Goal: Task Accomplishment & Management: Complete application form

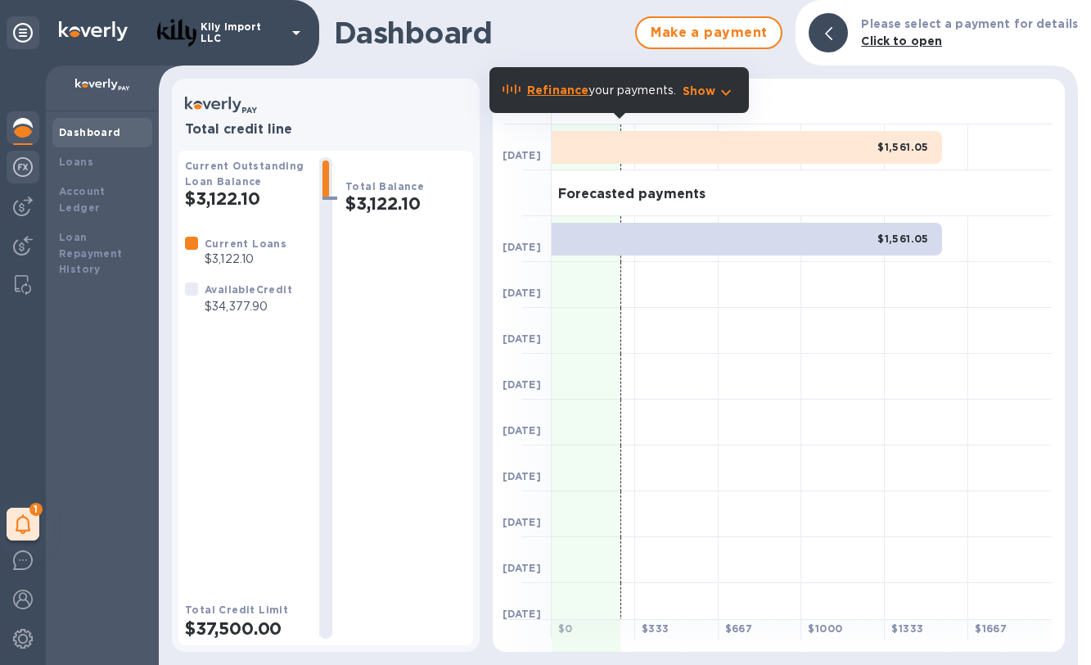
click at [30, 177] on div at bounding box center [23, 169] width 33 height 36
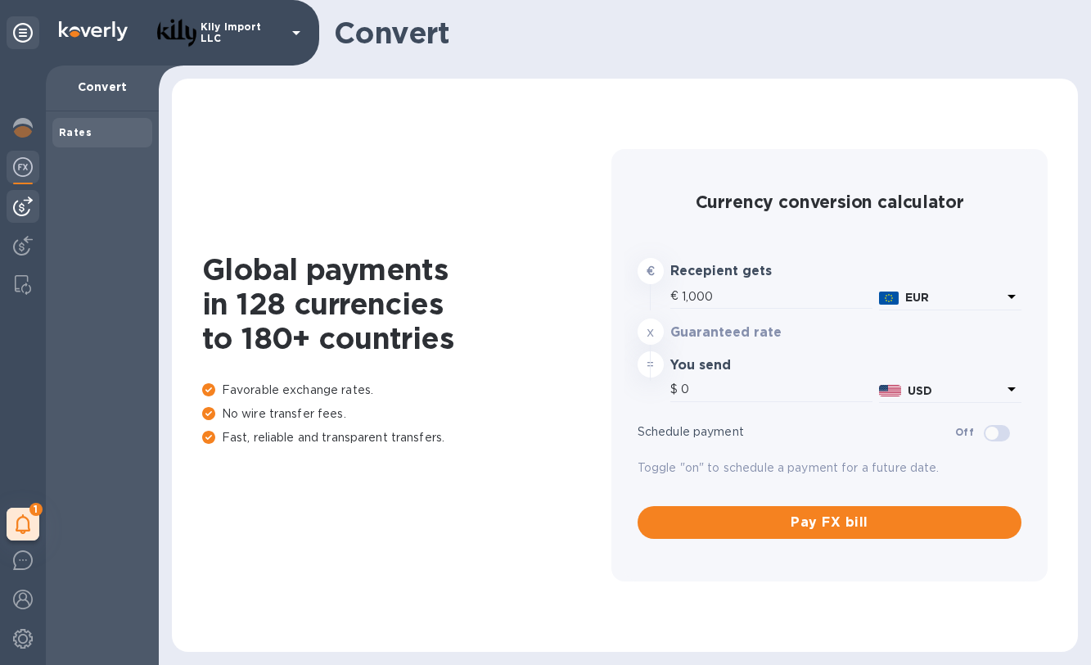
type input "1,180.24"
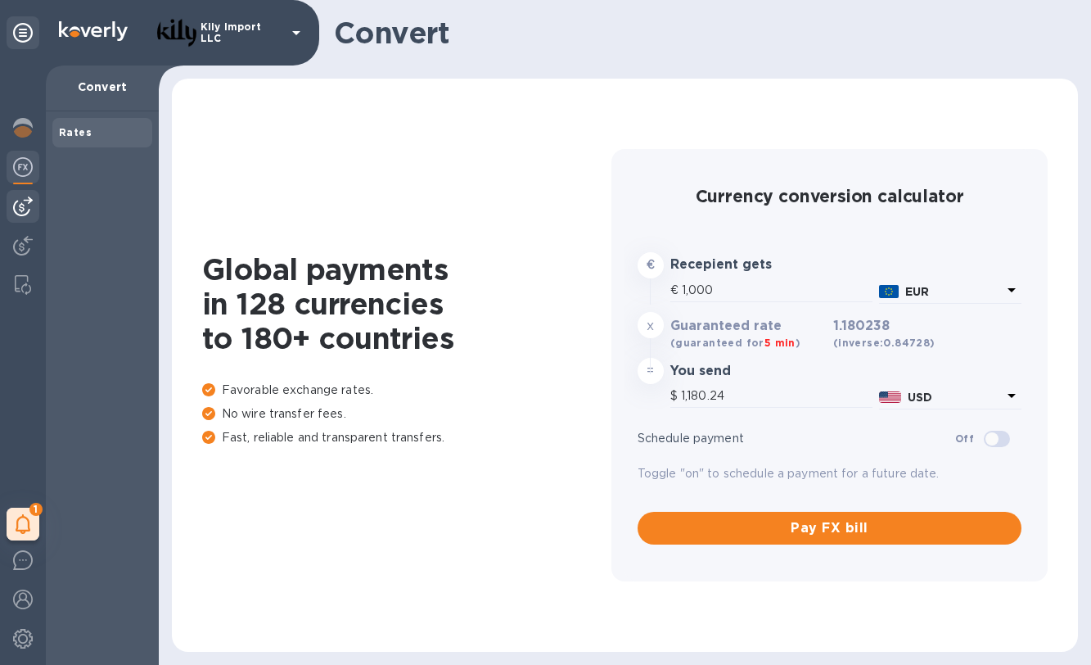
click at [28, 210] on img at bounding box center [23, 206] width 20 height 20
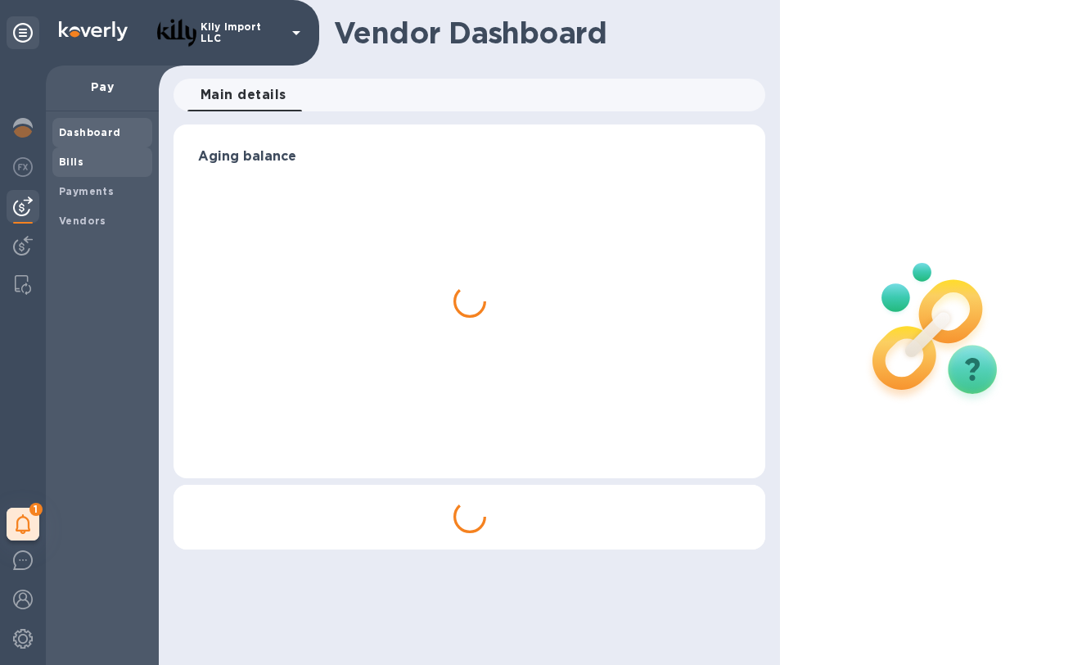
click at [84, 163] on span "Bills" at bounding box center [102, 162] width 87 height 16
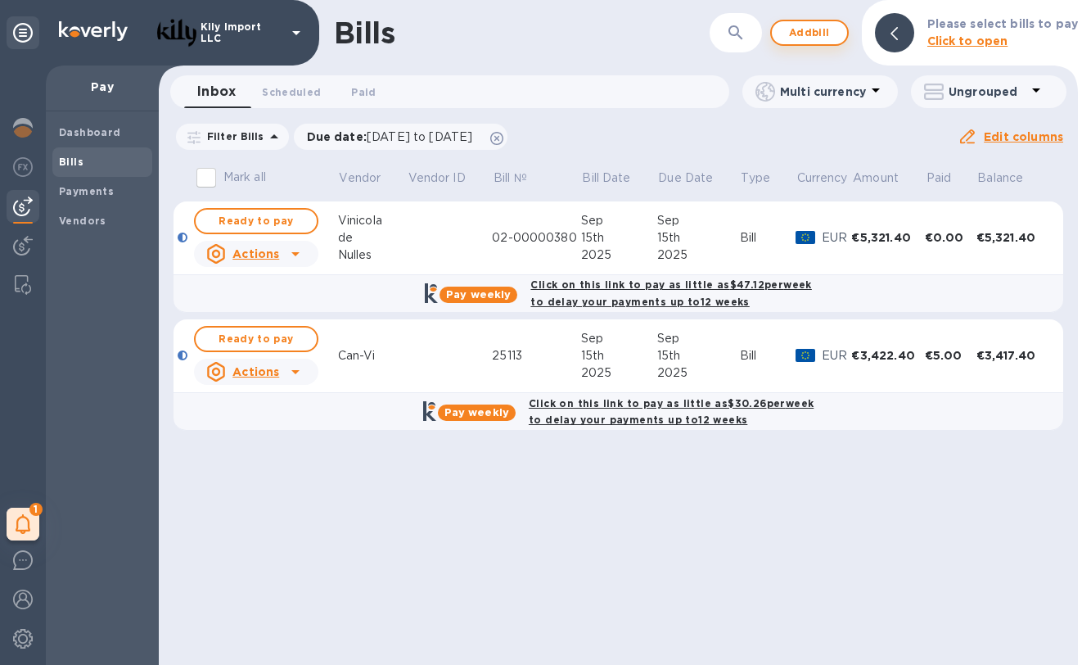
click at [809, 22] on button "Add bill" at bounding box center [809, 33] width 79 height 26
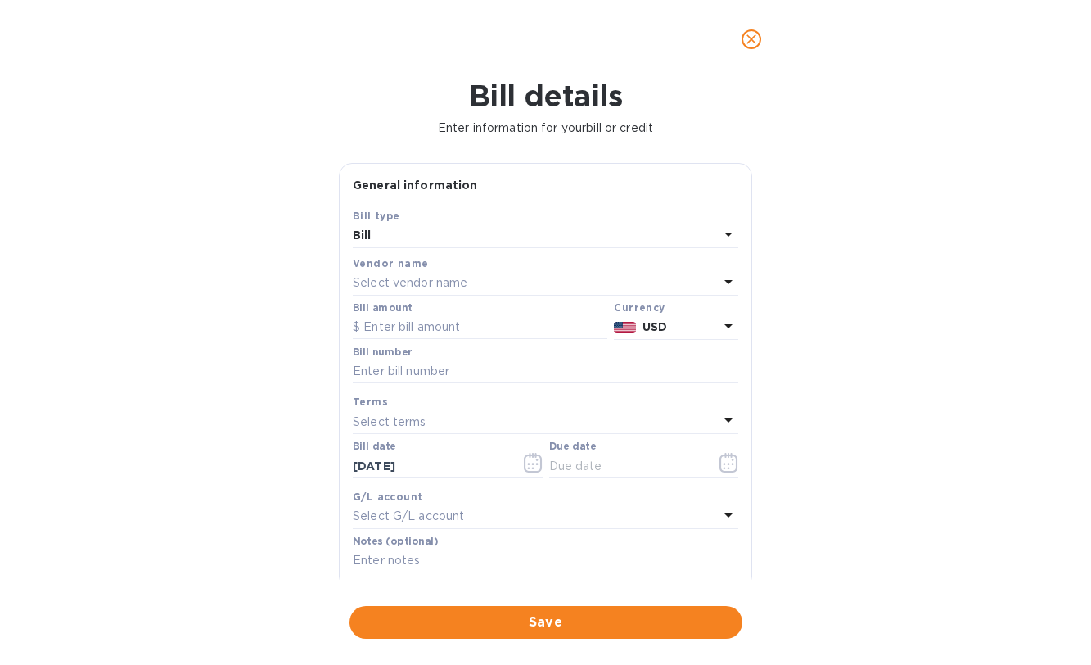
click at [502, 277] on div "Select vendor name" at bounding box center [536, 283] width 366 height 23
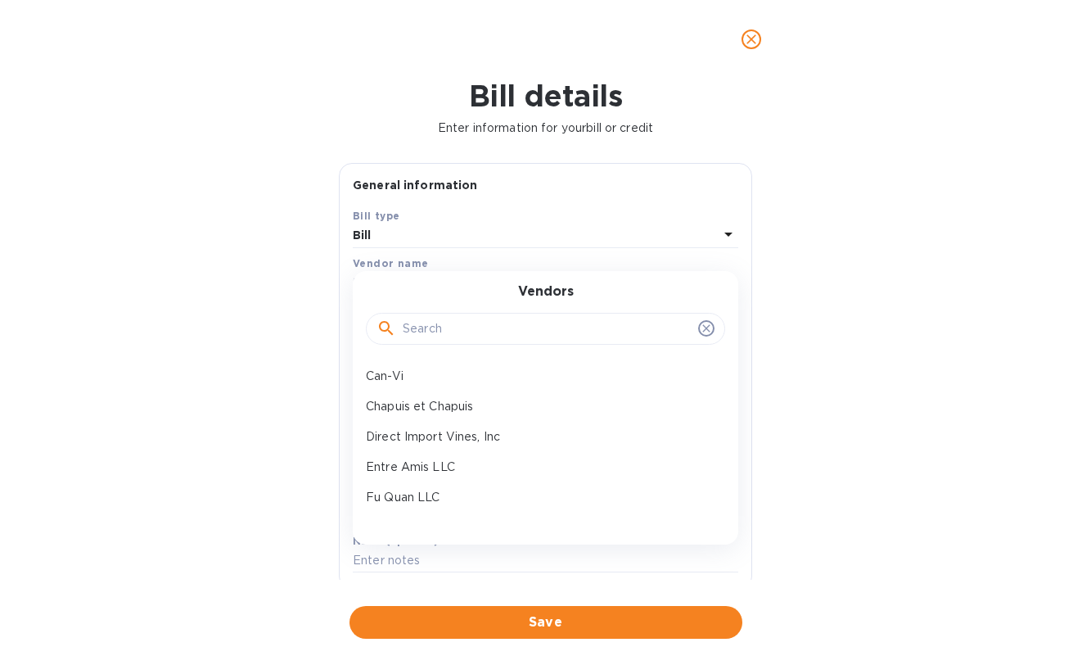
click at [469, 330] on input "text" at bounding box center [547, 329] width 289 height 25
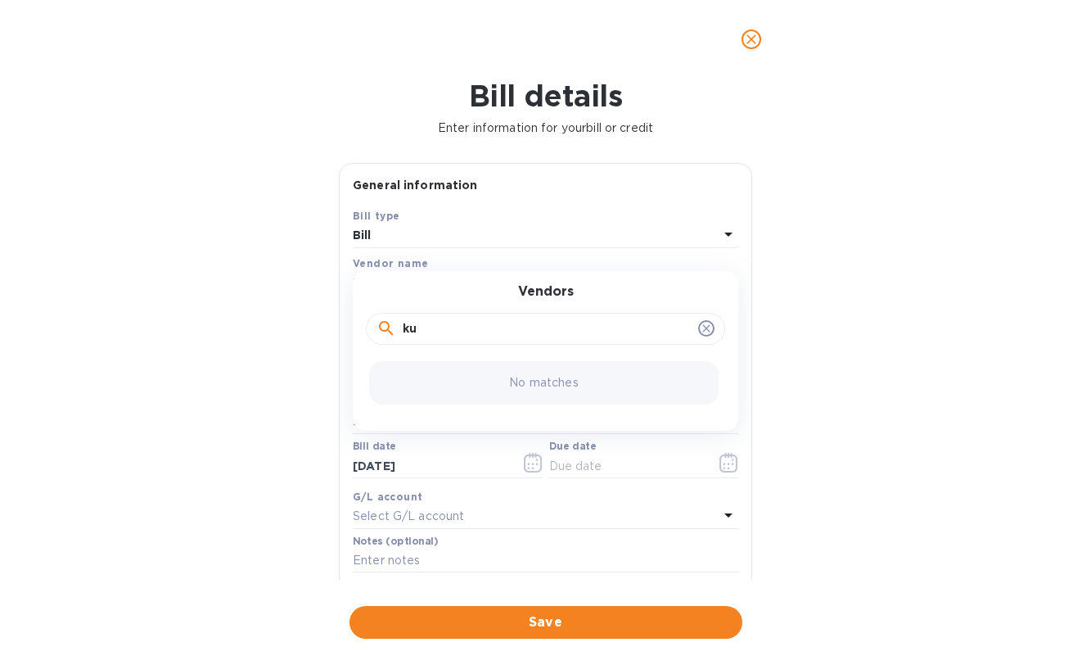
type input "k"
type input "wein"
click at [448, 370] on p "Weinexport Amerika GmbH" at bounding box center [539, 375] width 346 height 17
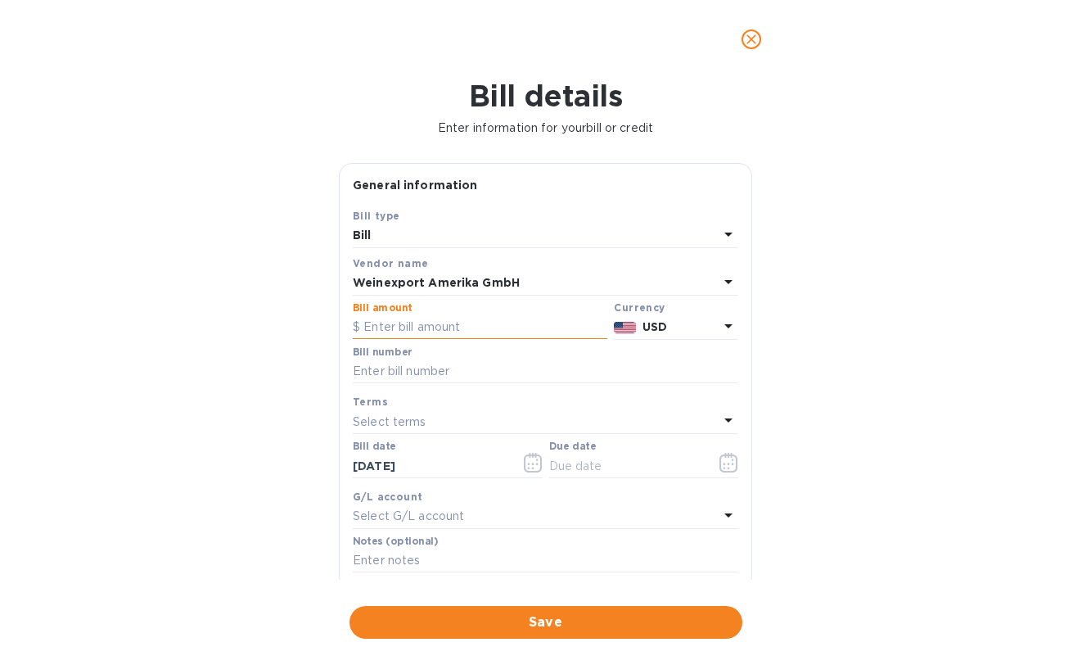
click at [416, 331] on input "text" at bounding box center [480, 327] width 255 height 25
type input "10,908.00"
click at [492, 369] on input "text" at bounding box center [545, 371] width 385 height 25
click at [540, 372] on input "text" at bounding box center [545, 371] width 385 height 25
paste input "A250066"
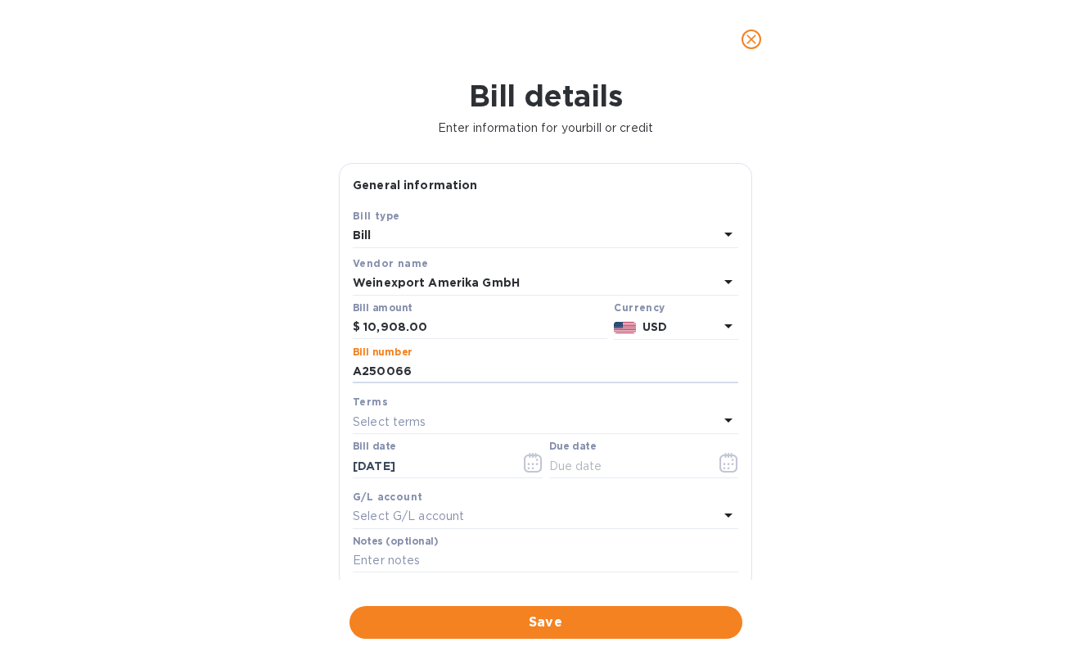
type input "A250066"
click at [503, 417] on div "Select terms" at bounding box center [536, 421] width 366 height 23
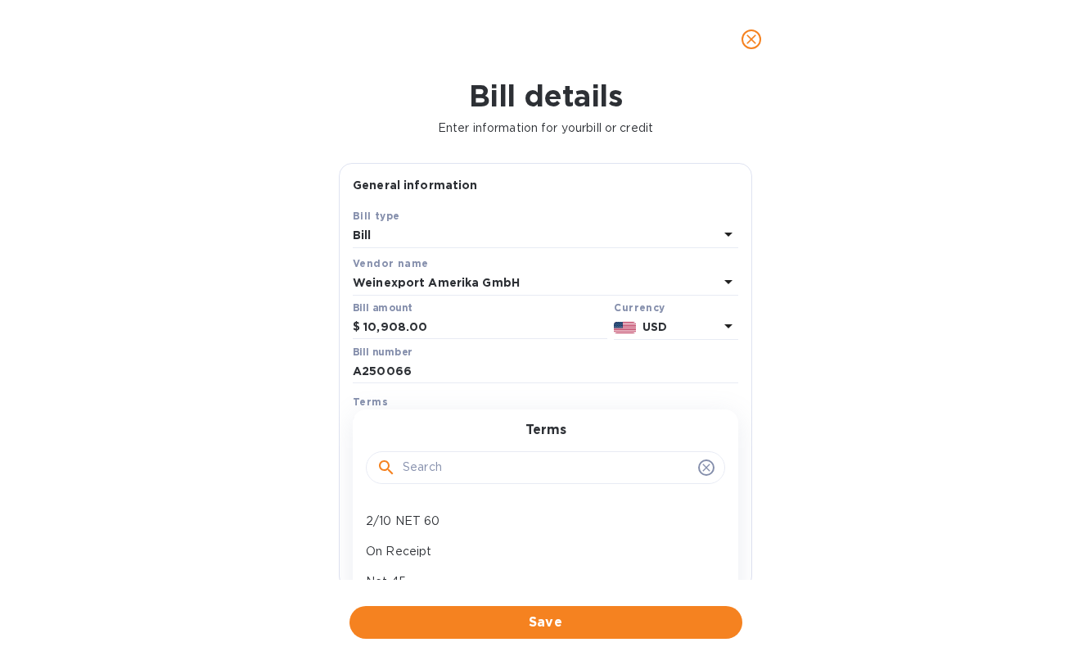
scroll to position [40, 0]
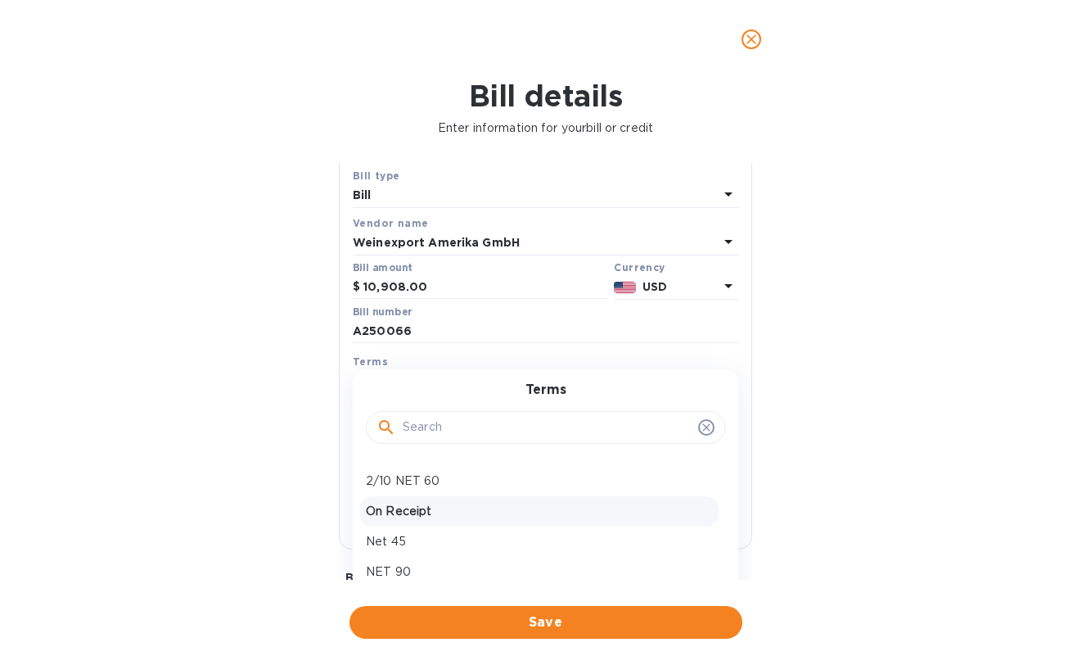
click at [420, 508] on p "On Receipt" at bounding box center [539, 511] width 346 height 17
type input "[DATE]"
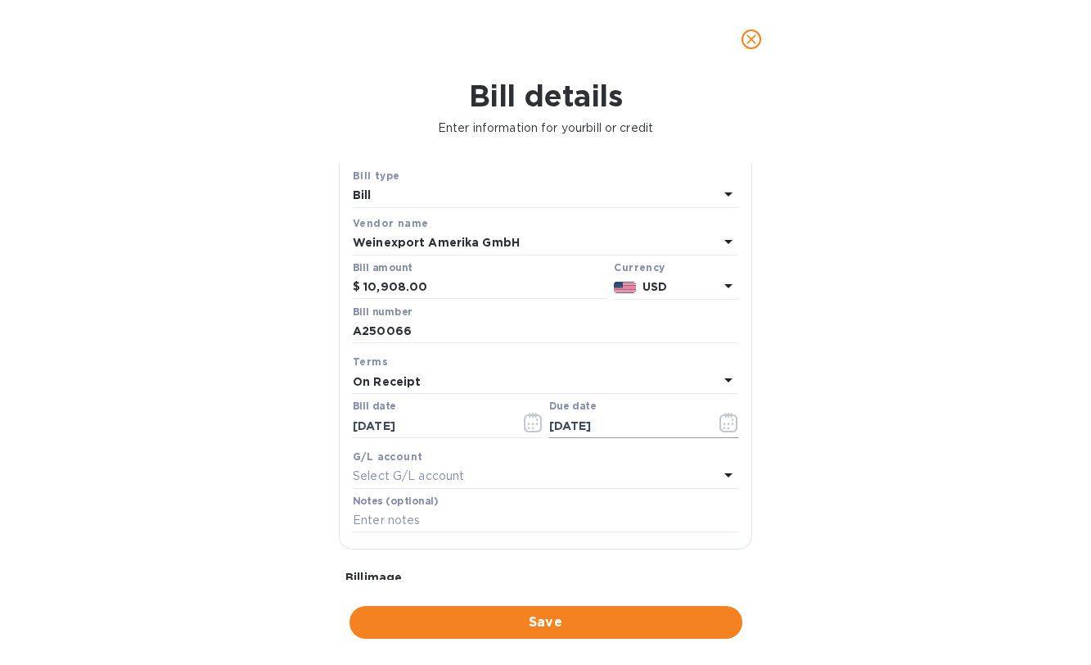
click at [722, 419] on icon "button" at bounding box center [728, 422] width 19 height 20
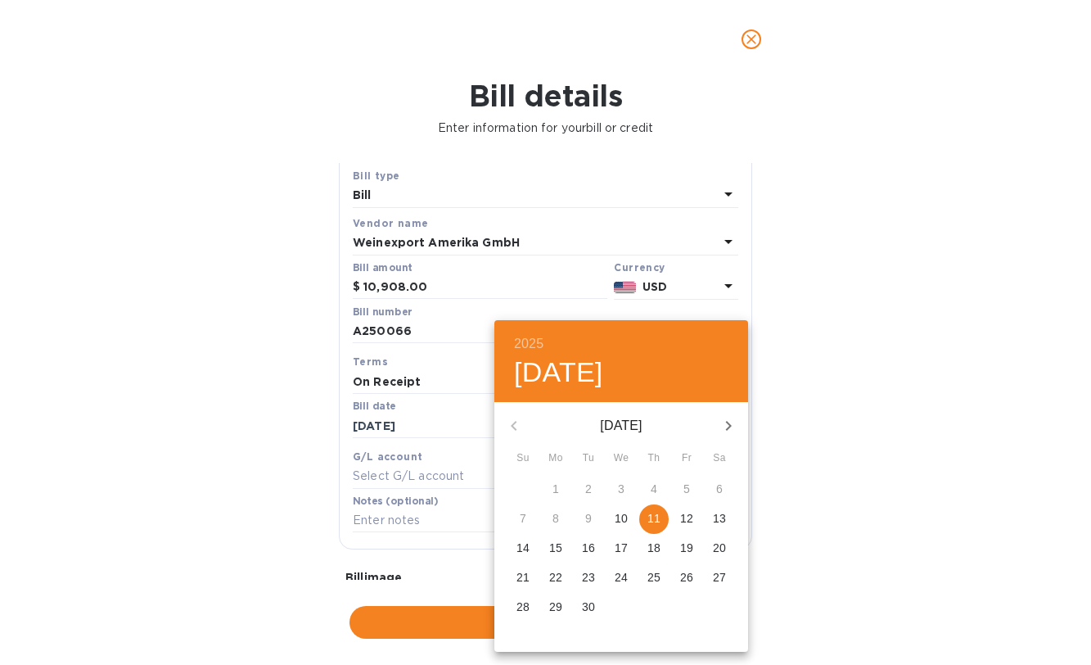
click at [415, 419] on div at bounding box center [545, 332] width 1091 height 665
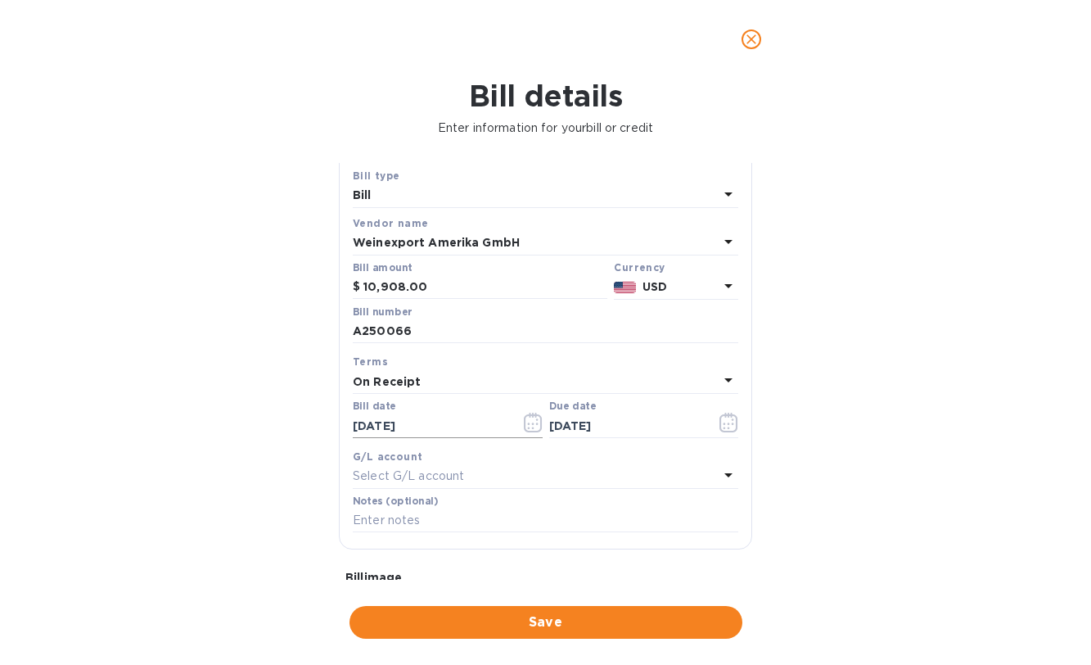
click at [531, 422] on icon "button" at bounding box center [532, 423] width 2 height 2
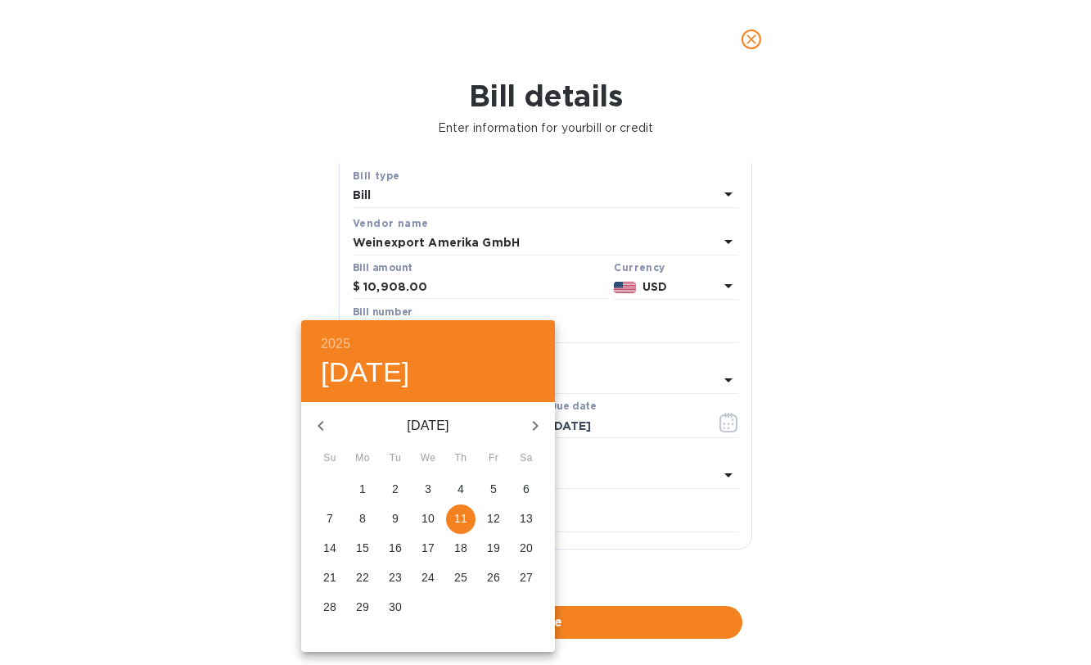
click at [496, 520] on p "12" at bounding box center [493, 518] width 13 height 16
type input "[DATE]"
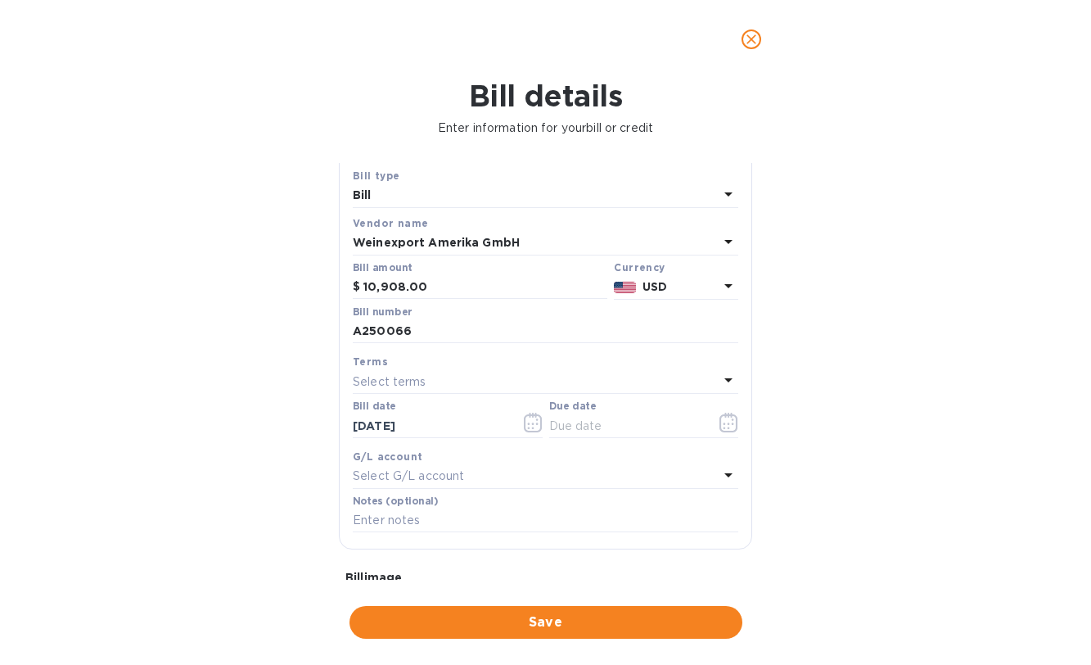
click at [451, 376] on div "Select terms" at bounding box center [536, 381] width 366 height 23
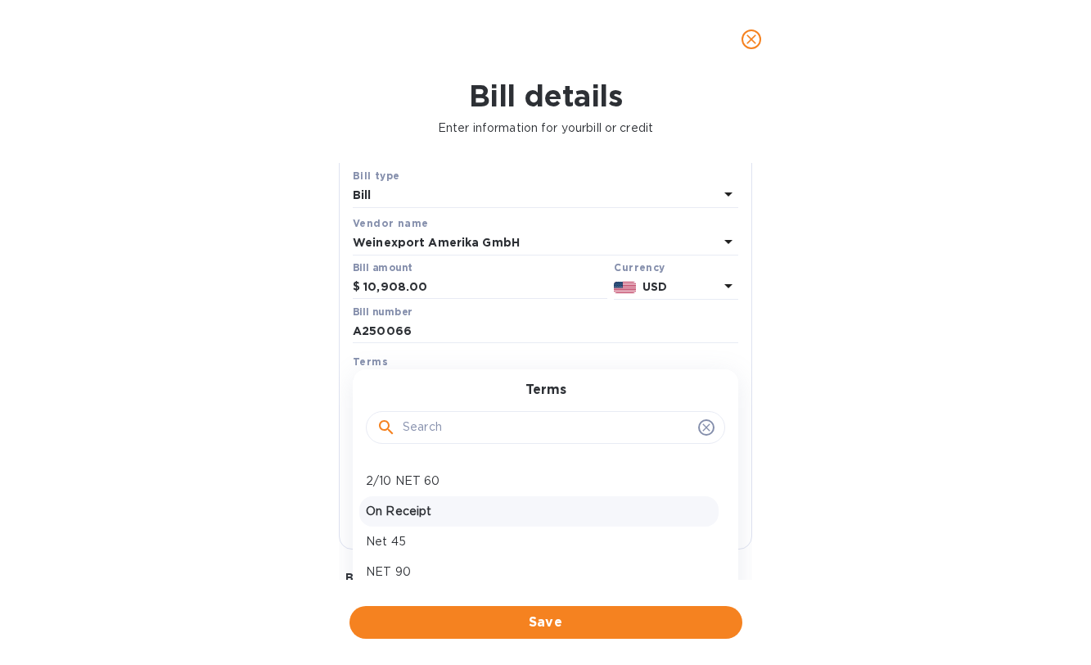
scroll to position [85, 0]
click at [444, 514] on p "On Receipt" at bounding box center [539, 511] width 346 height 17
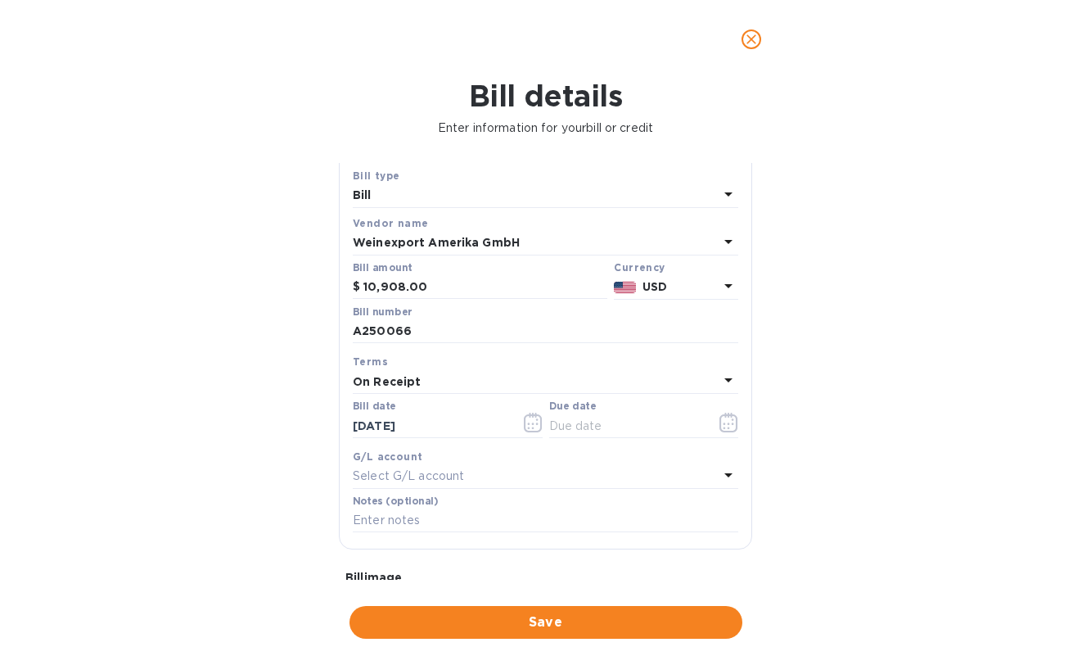
type input "[DATE]"
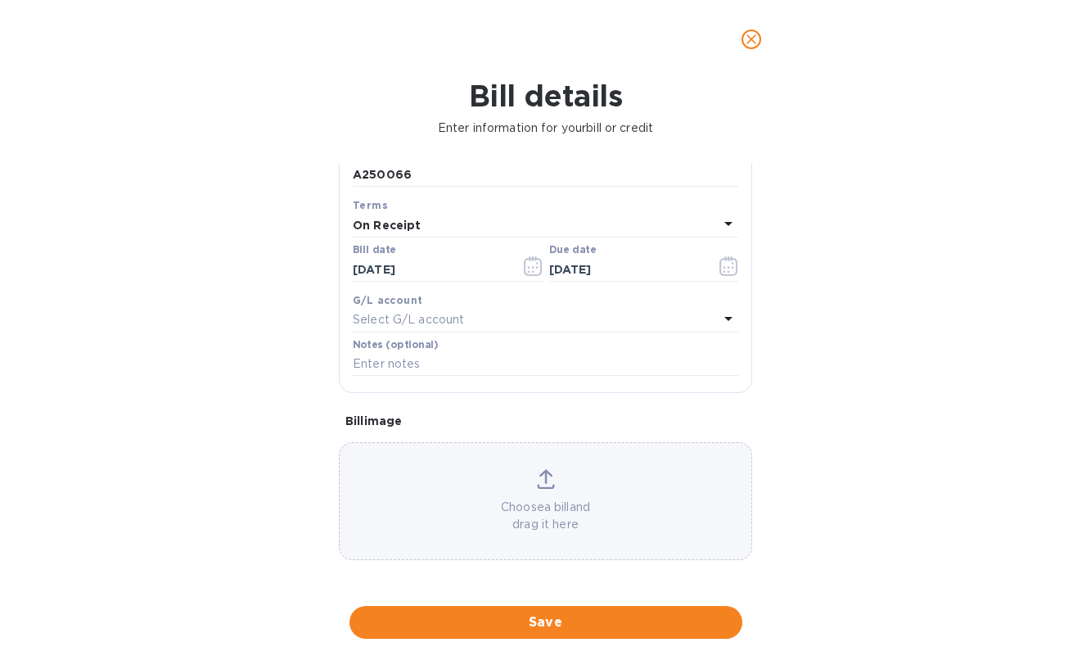
click at [498, 469] on div "Choose a bill and drag it here" at bounding box center [546, 501] width 412 height 64
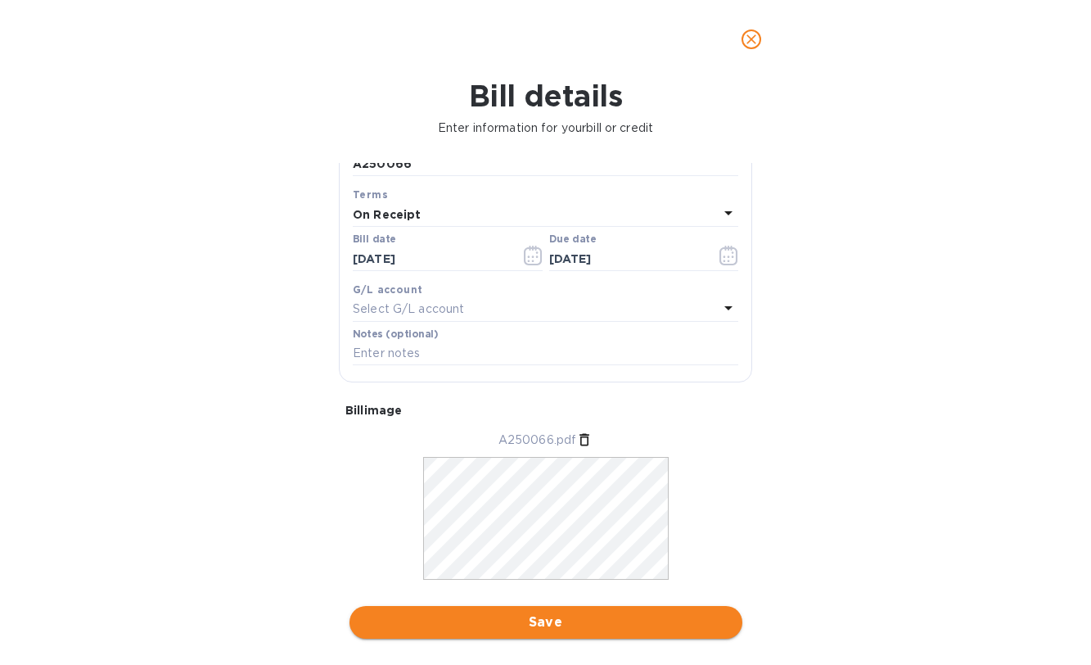
click at [521, 615] on span "Save" at bounding box center [546, 622] width 367 height 20
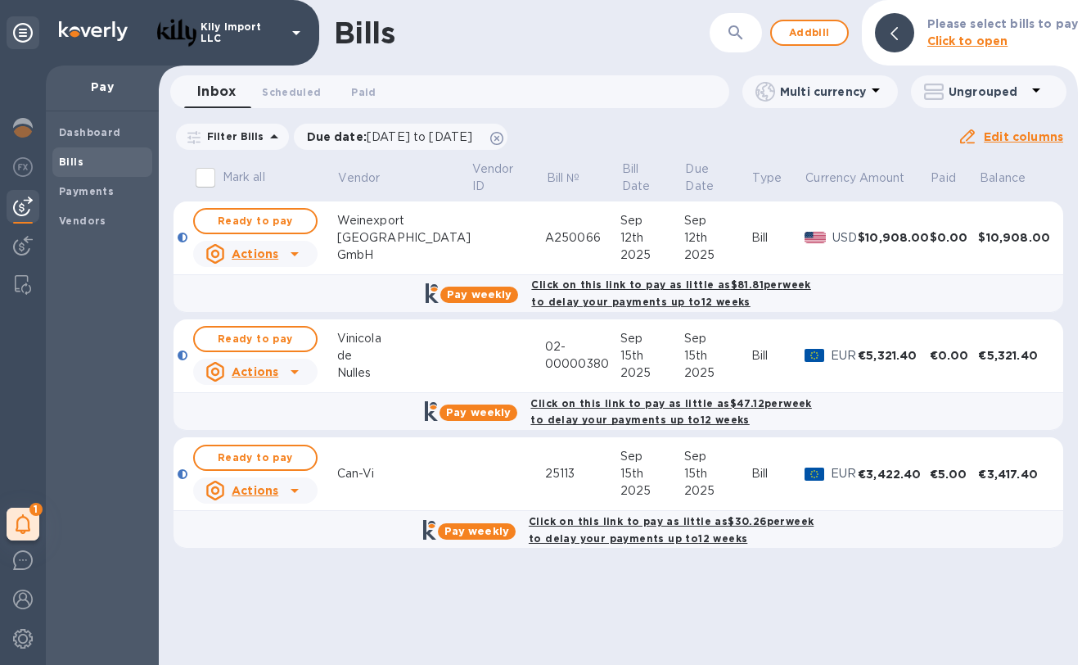
click at [303, 257] on icon at bounding box center [295, 254] width 20 height 20
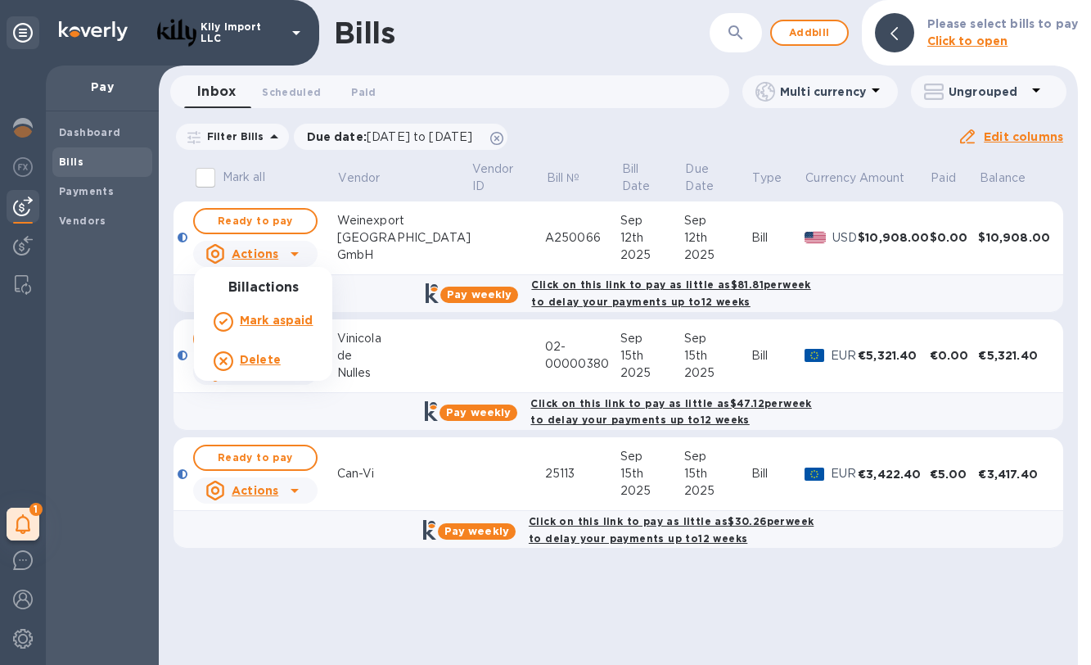
click at [535, 226] on div at bounding box center [545, 332] width 1091 height 665
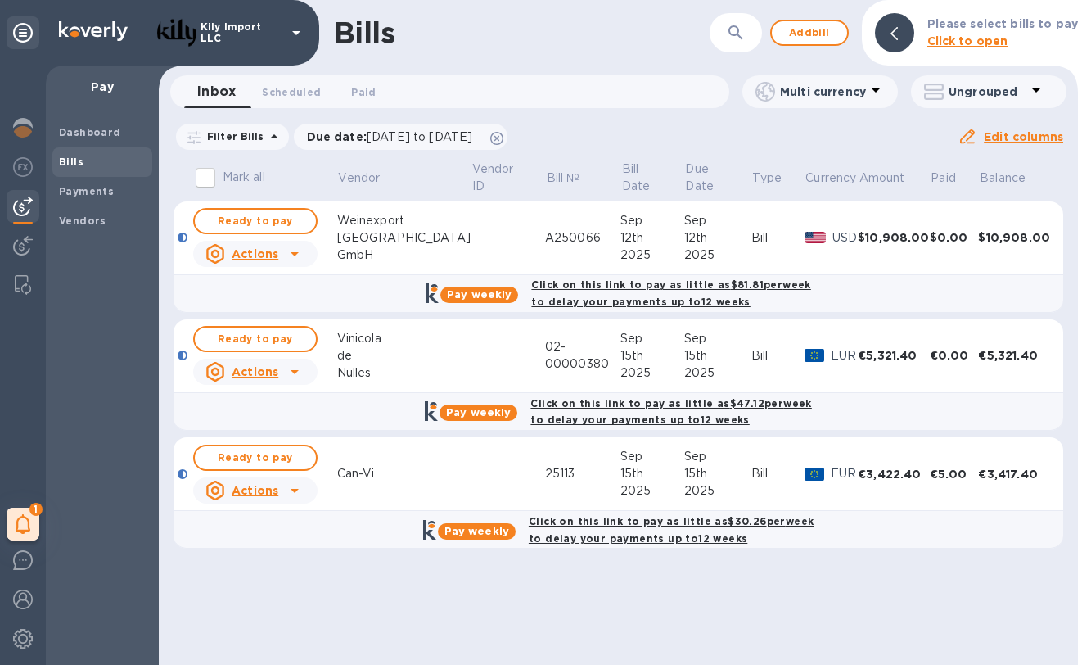
click at [471, 225] on td at bounding box center [508, 238] width 74 height 74
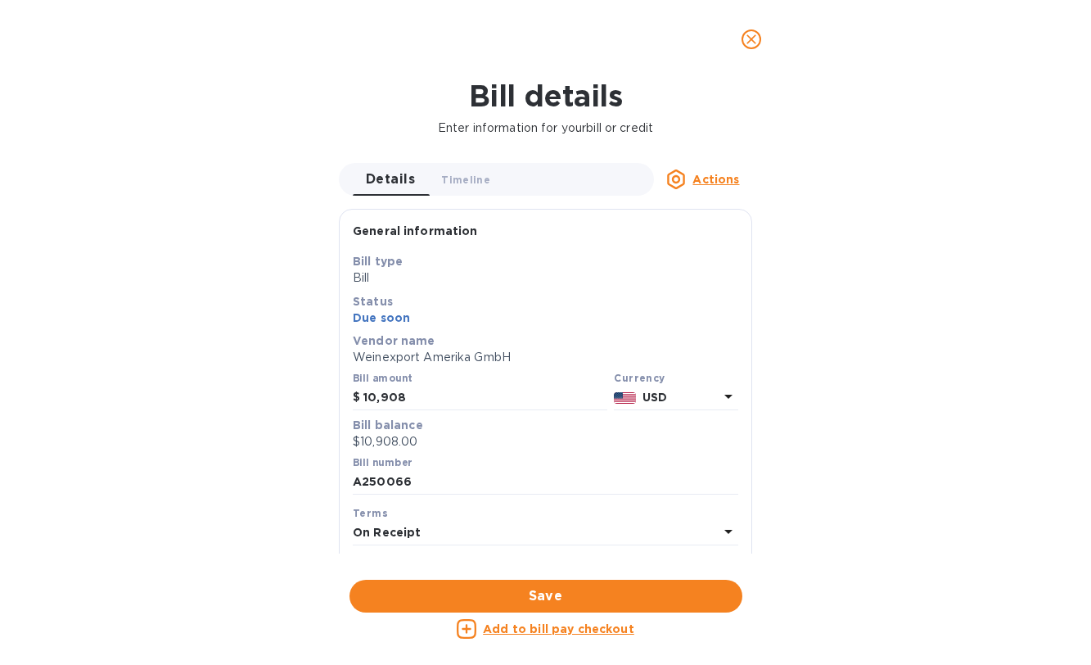
click at [687, 401] on p "USD" at bounding box center [680, 397] width 76 height 17
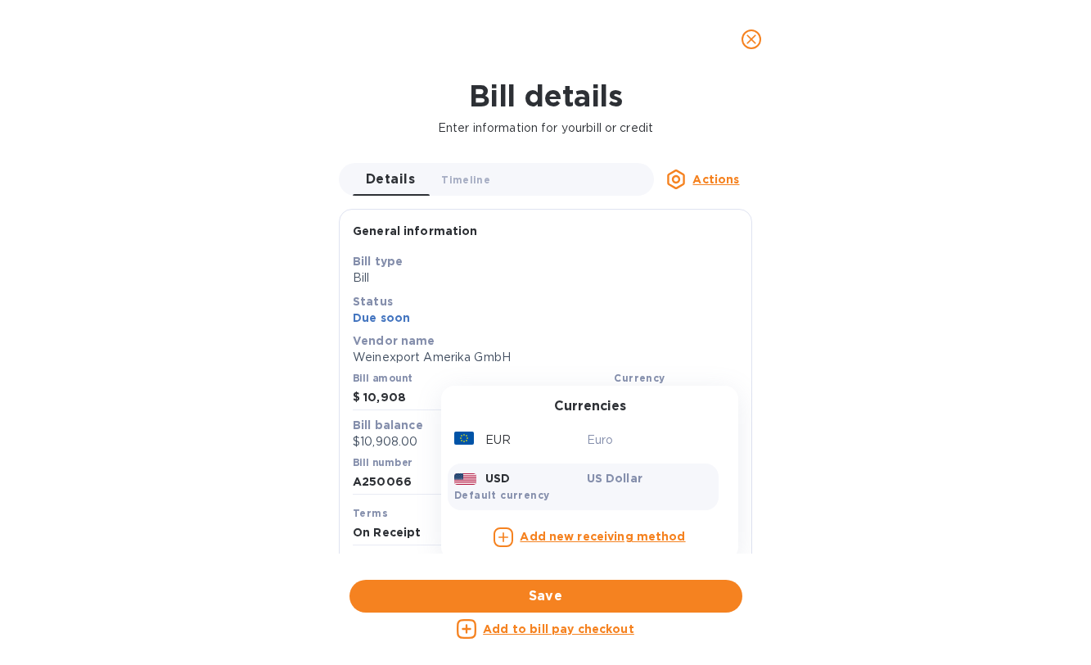
click at [576, 426] on div "EUR Euro" at bounding box center [583, 440] width 271 height 30
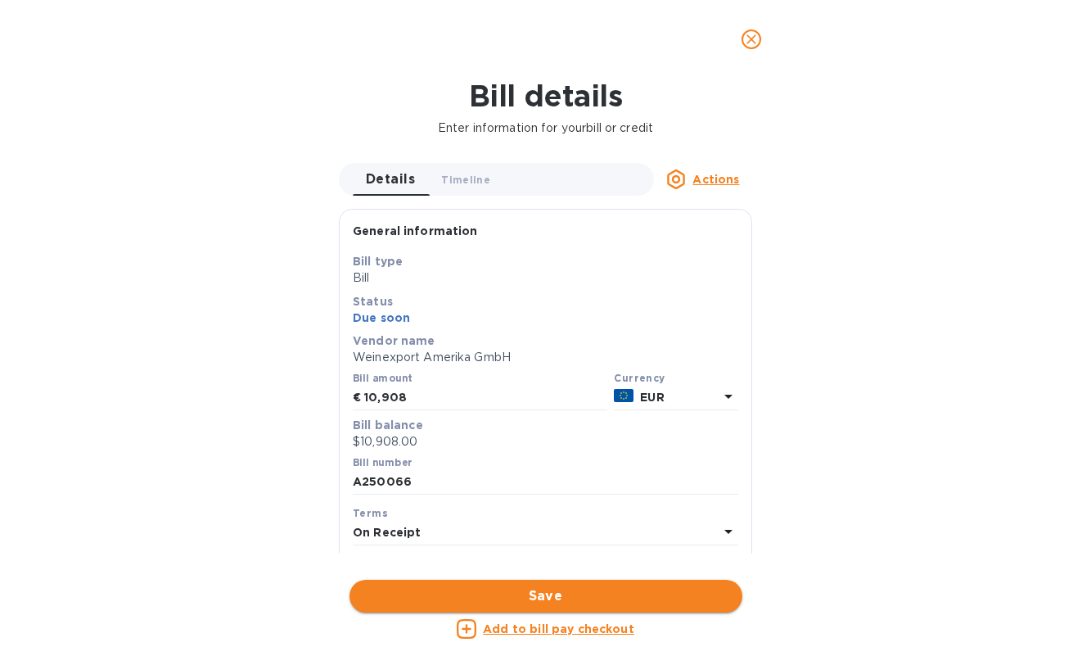
click at [567, 586] on span "Save" at bounding box center [546, 596] width 367 height 20
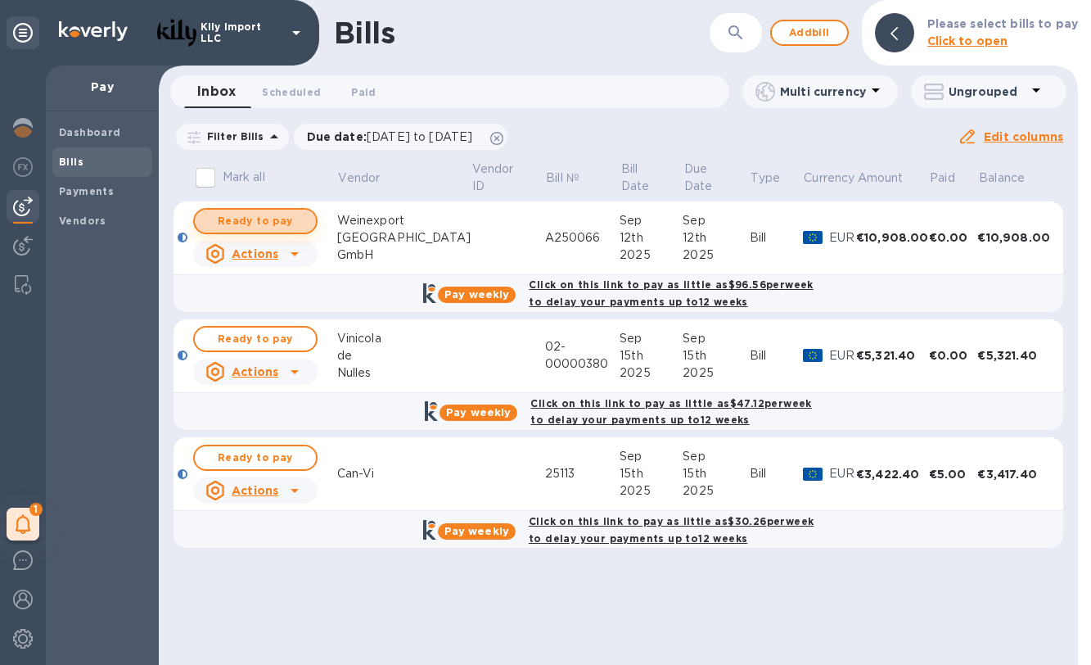
click at [265, 211] on span "Ready to pay" at bounding box center [255, 221] width 95 height 20
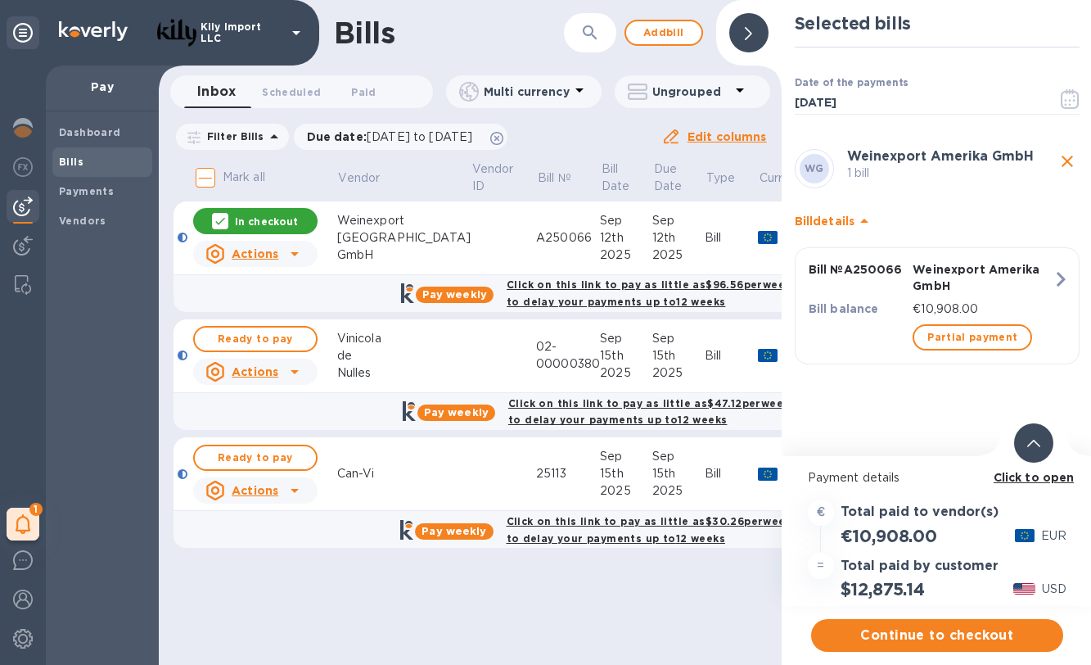
scroll to position [0, 0]
click at [1061, 272] on icon "button" at bounding box center [1060, 278] width 29 height 29
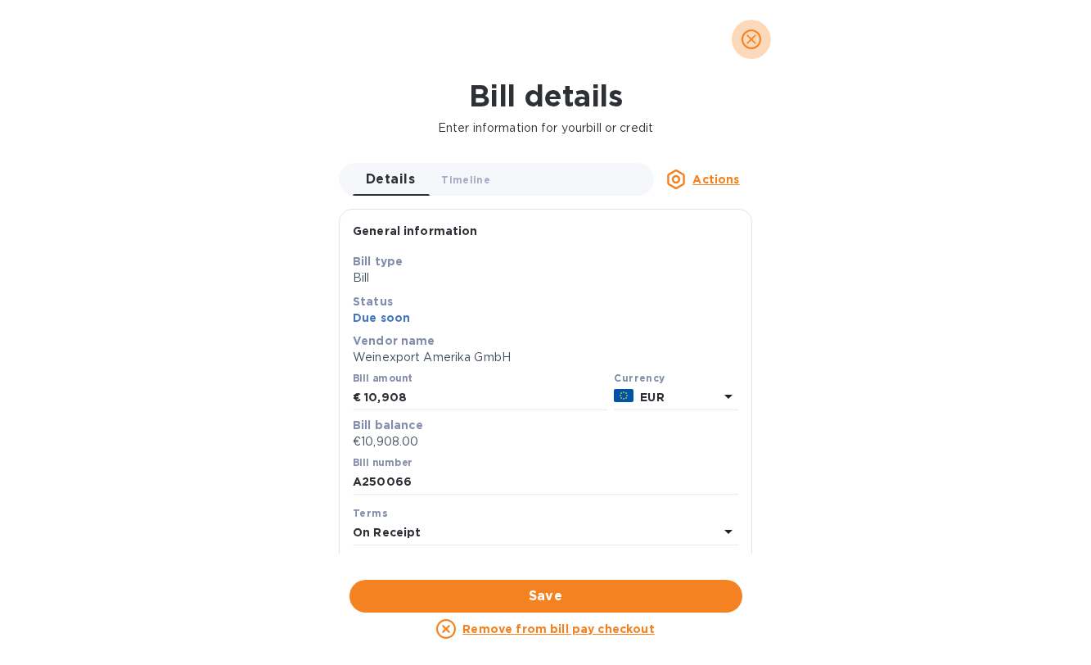
click at [752, 35] on icon "close" at bounding box center [751, 39] width 16 height 16
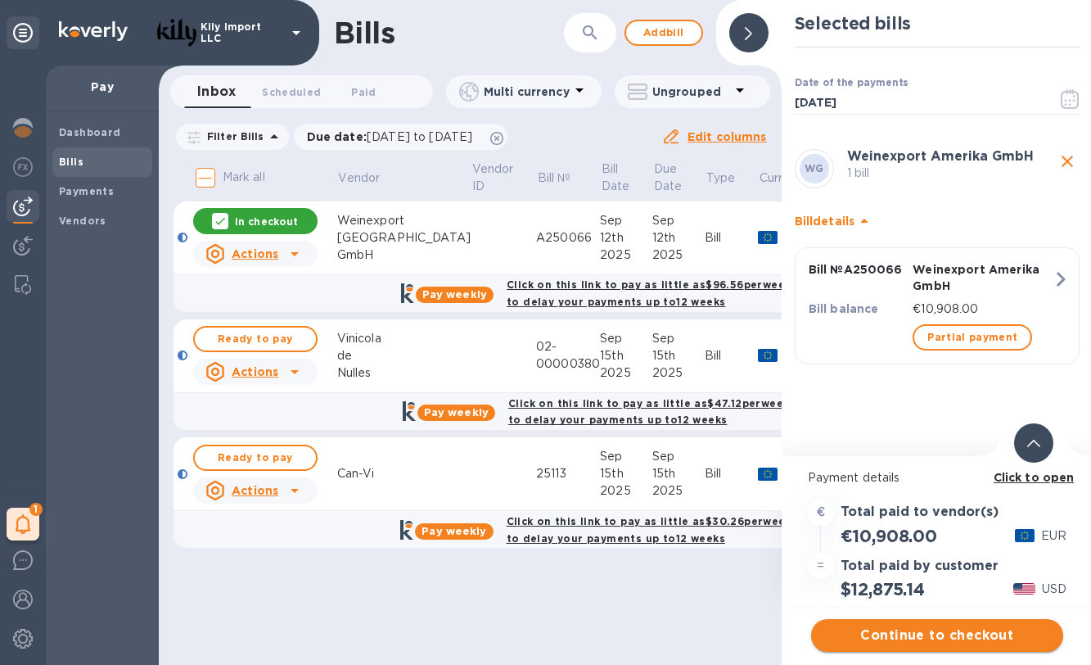
click at [915, 629] on span "Continue to checkout" at bounding box center [937, 635] width 226 height 20
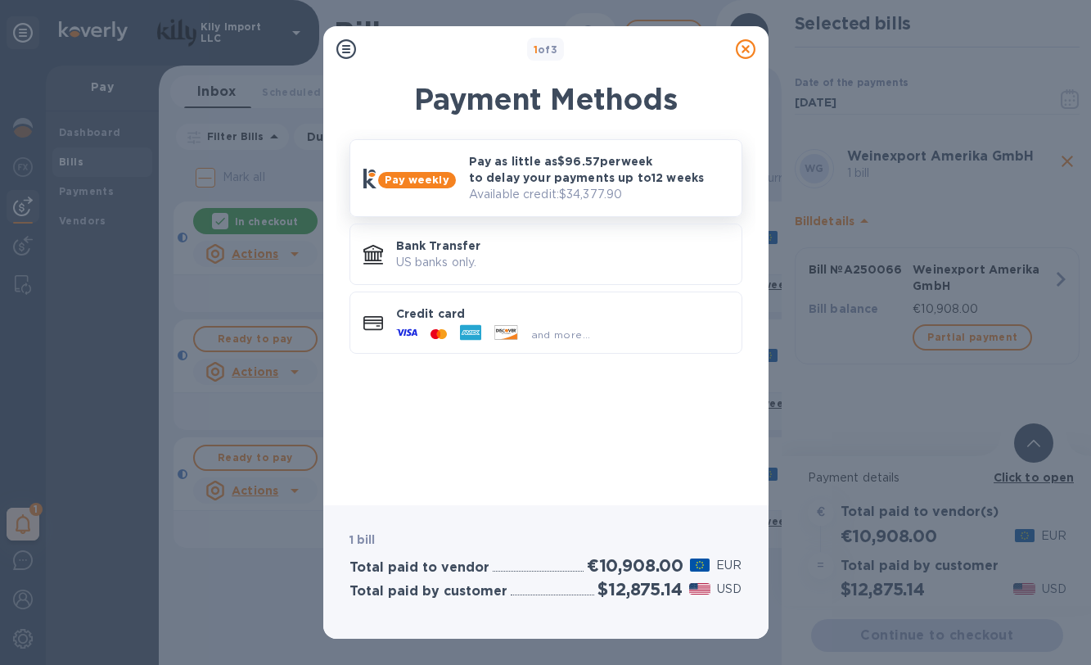
click at [540, 167] on p "Pay as little as $96.57 per week to delay your payments up to 12 weeks" at bounding box center [598, 169] width 259 height 33
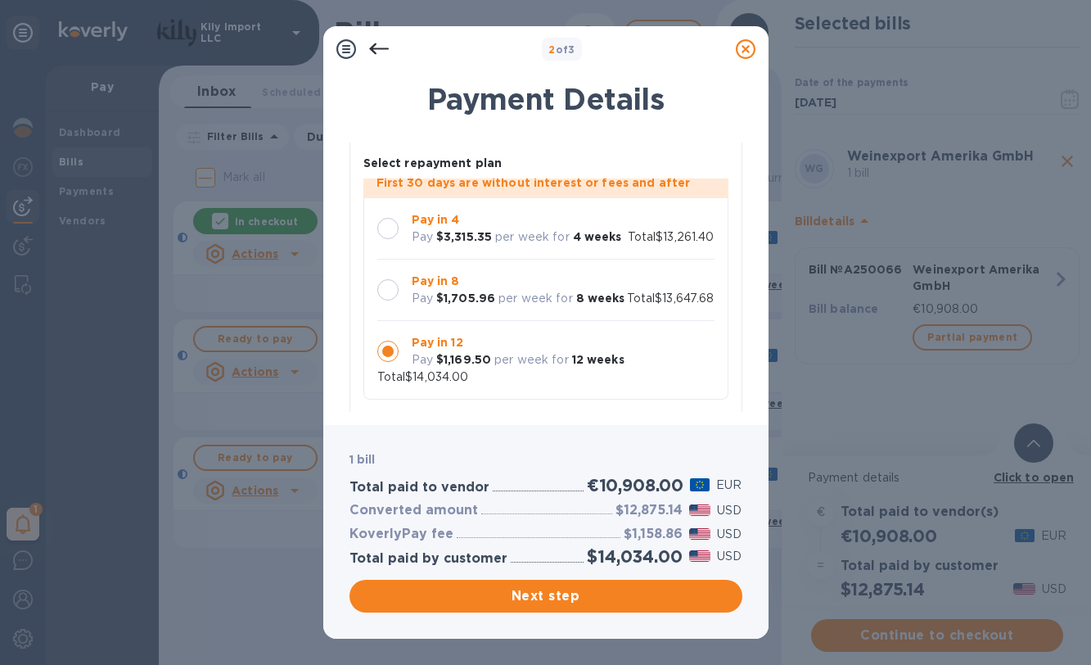
scroll to position [47, 0]
click at [520, 228] on p "per week for" at bounding box center [532, 236] width 74 height 17
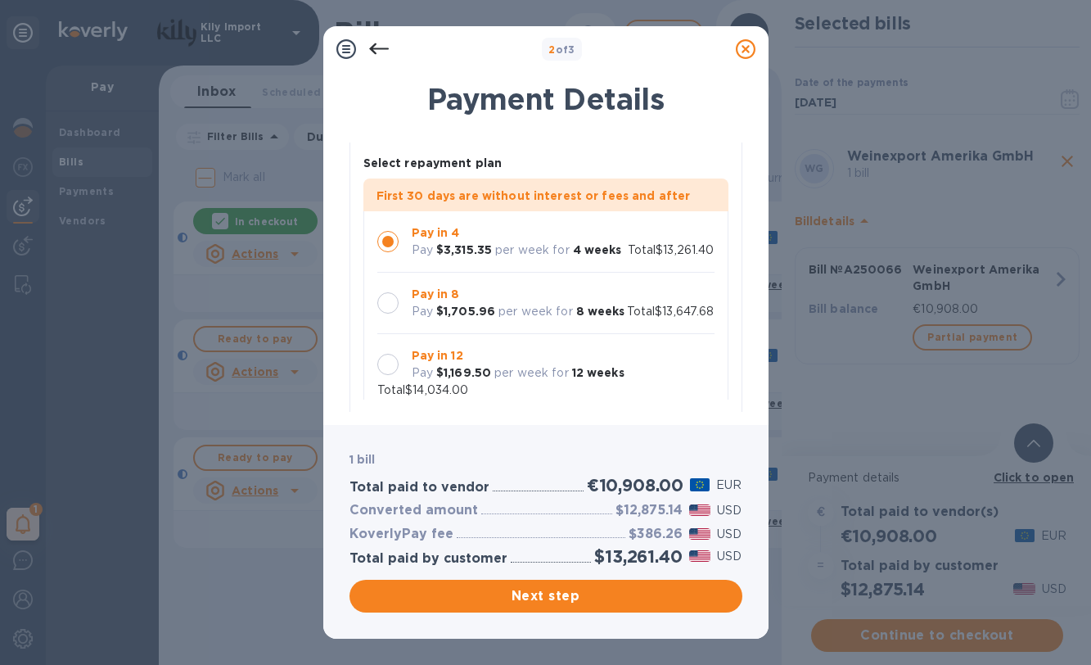
scroll to position [0, 0]
click at [479, 318] on b "$1,705.96" at bounding box center [465, 310] width 59 height 13
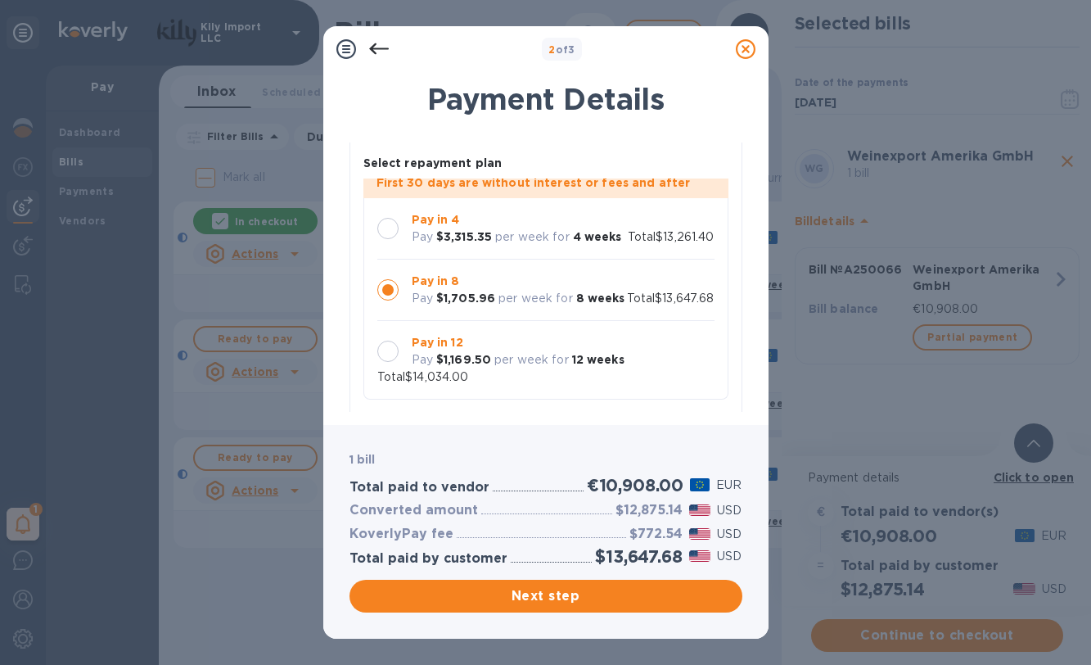
click at [548, 228] on p "per week for" at bounding box center [532, 236] width 74 height 17
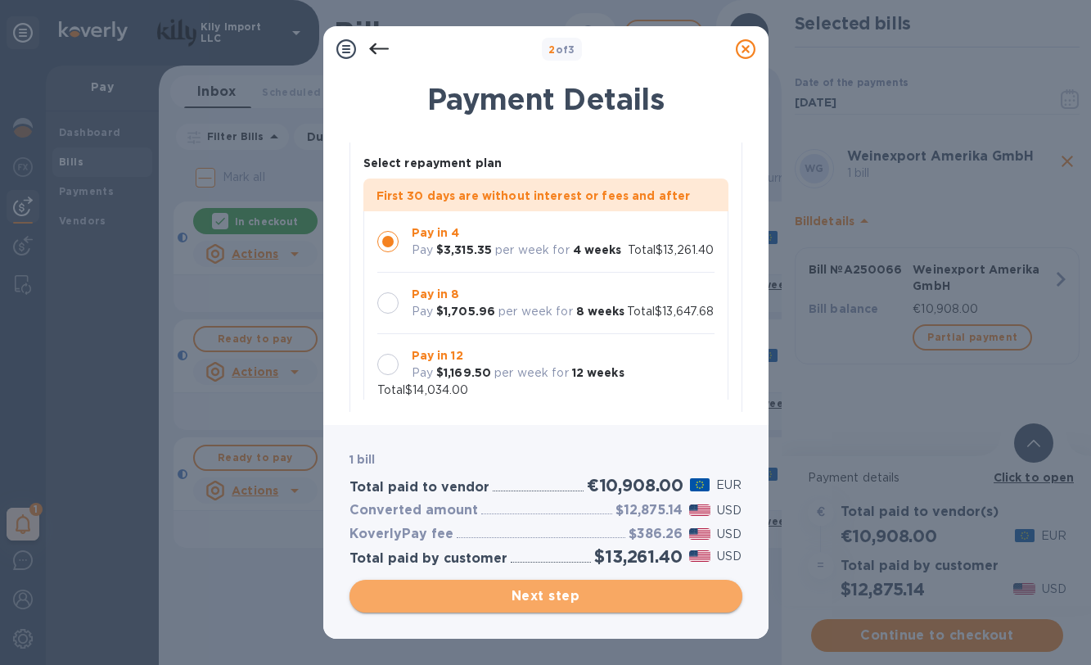
click at [542, 602] on span "Next step" at bounding box center [546, 596] width 367 height 20
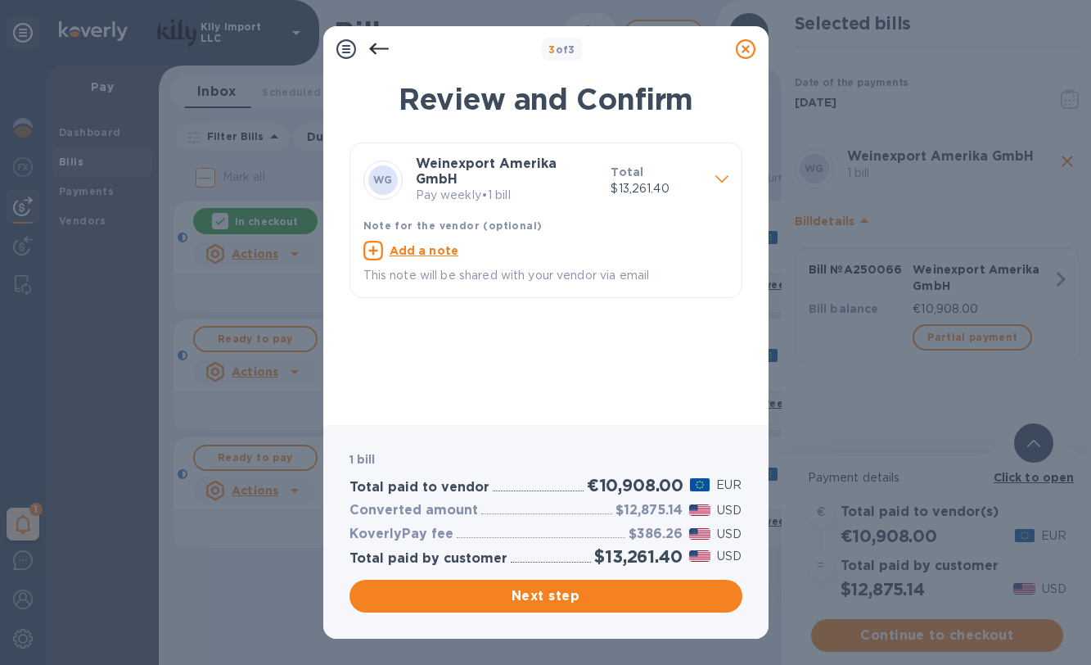
click at [379, 47] on icon at bounding box center [379, 49] width 20 height 20
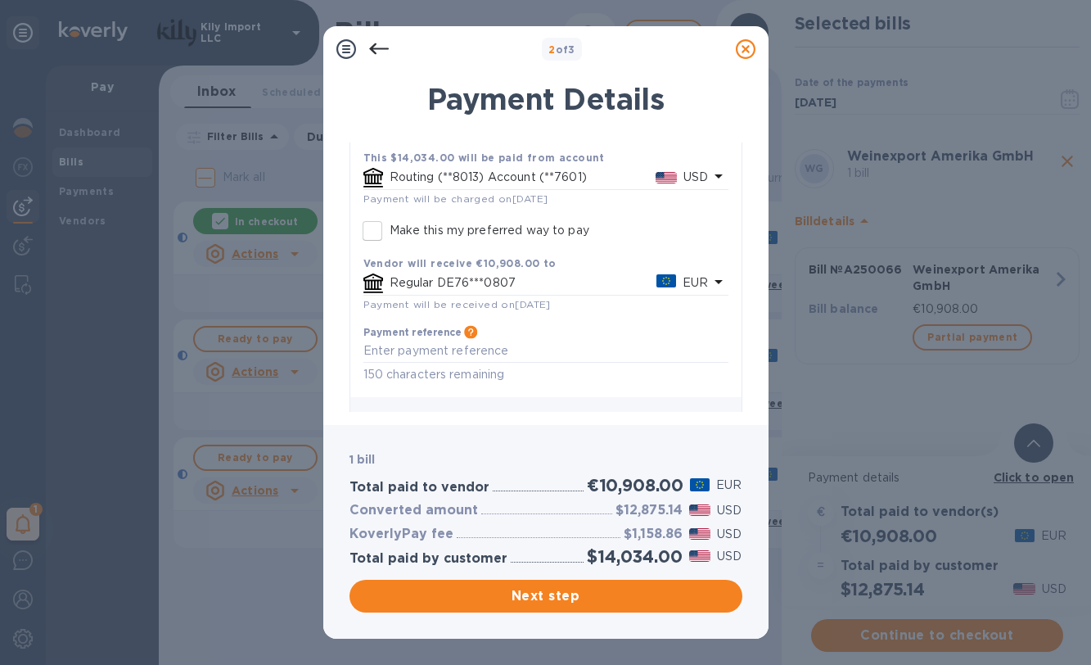
scroll to position [380, 0]
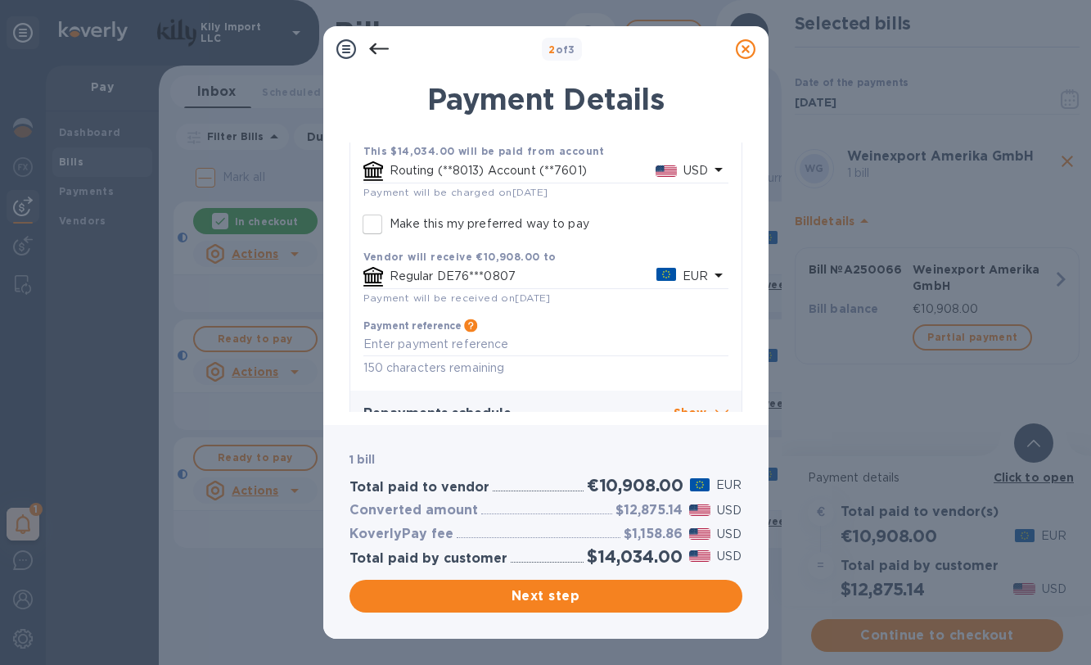
click at [470, 273] on p "Regular DE76***0807" at bounding box center [524, 276] width 268 height 17
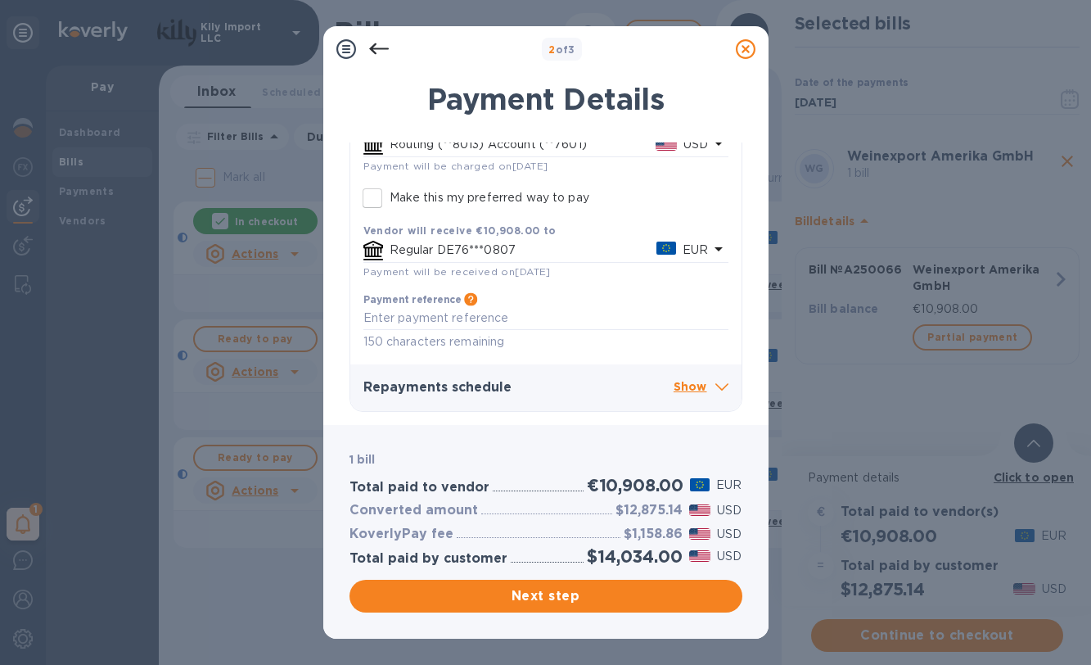
scroll to position [403, 0]
click at [706, 161] on div "Pay weekly Regular Select repayment plan First 30 days are without interest or …" at bounding box center [545, 114] width 391 height 602
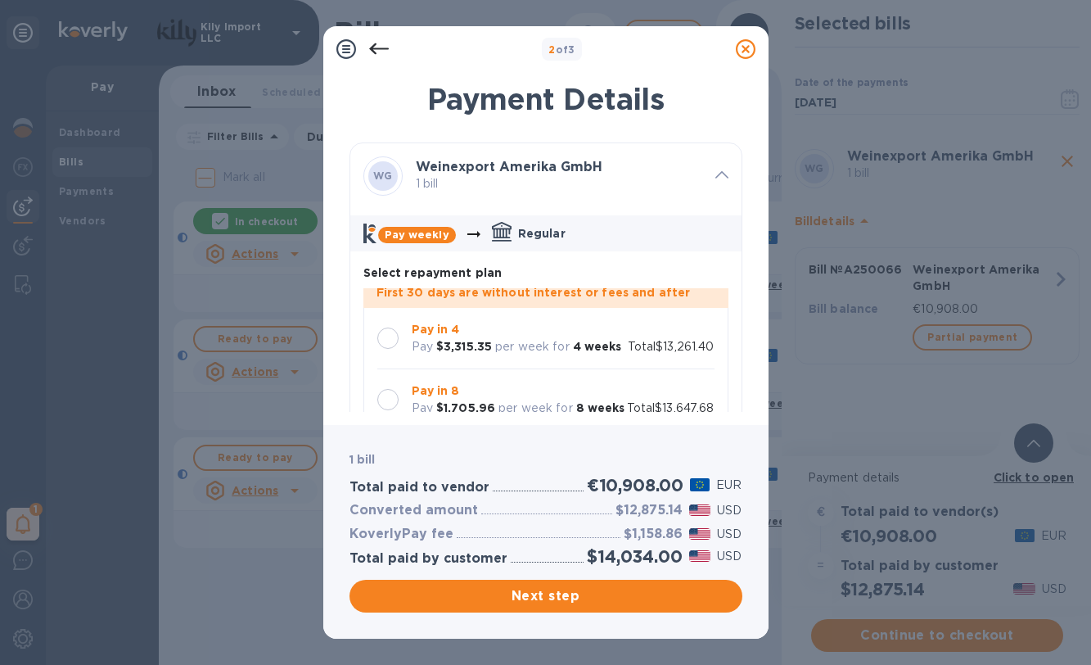
scroll to position [0, 0]
click at [562, 321] on p "Pay in 4" at bounding box center [517, 329] width 210 height 17
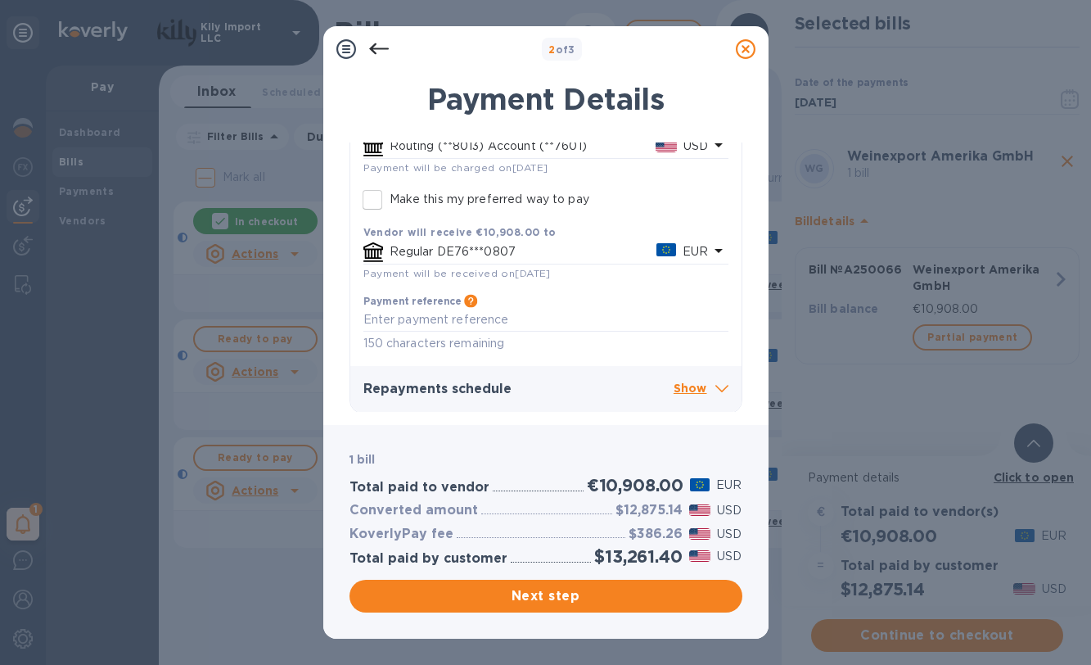
scroll to position [403, 0]
click at [676, 387] on p "Show" at bounding box center [701, 391] width 55 height 20
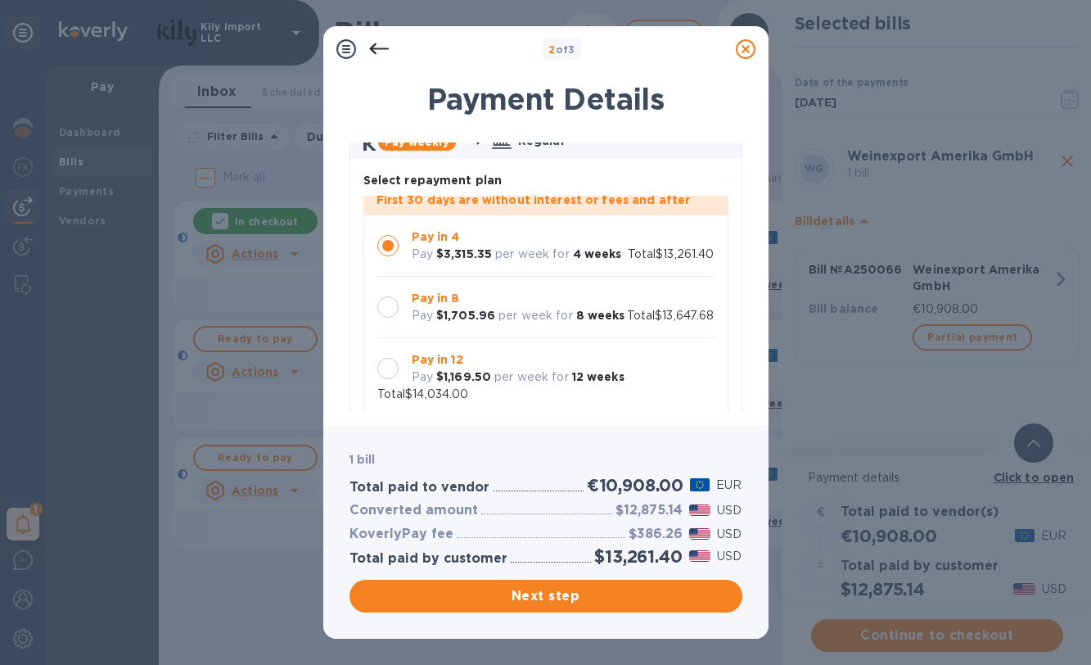
scroll to position [92, 0]
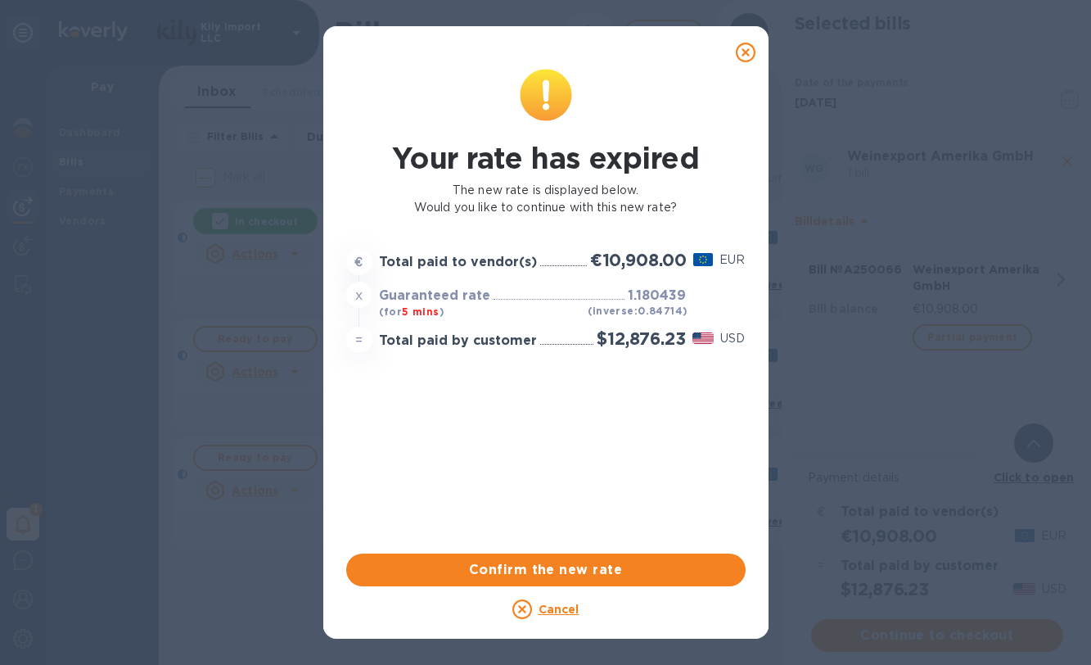
click at [748, 52] on icon at bounding box center [746, 53] width 20 height 20
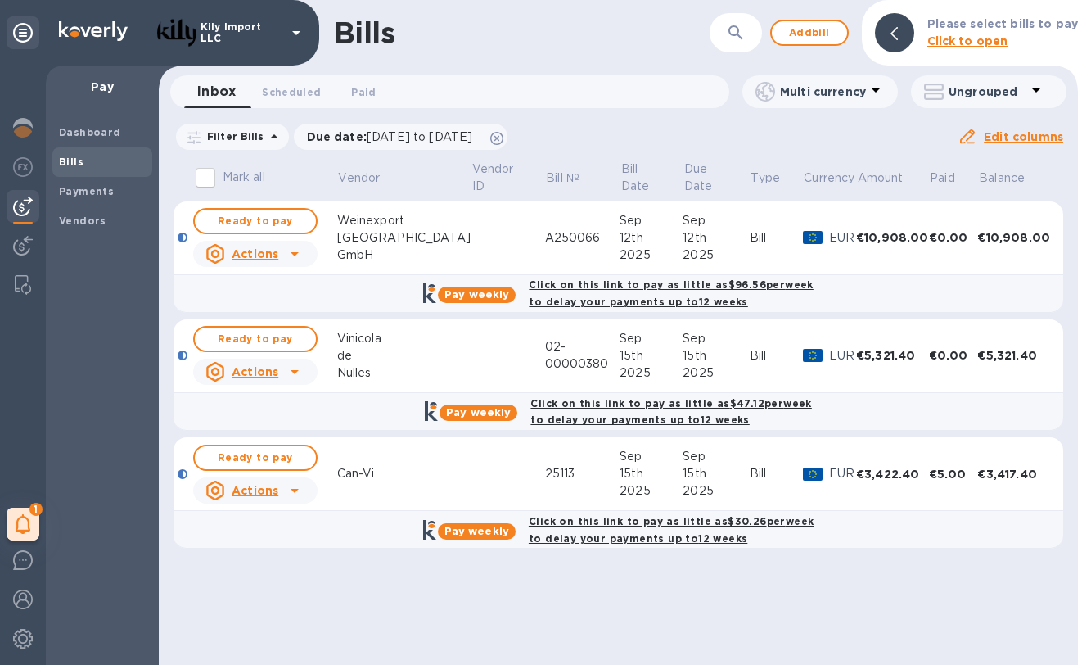
scroll to position [0, 0]
